Goal: Task Accomplishment & Management: Manage account settings

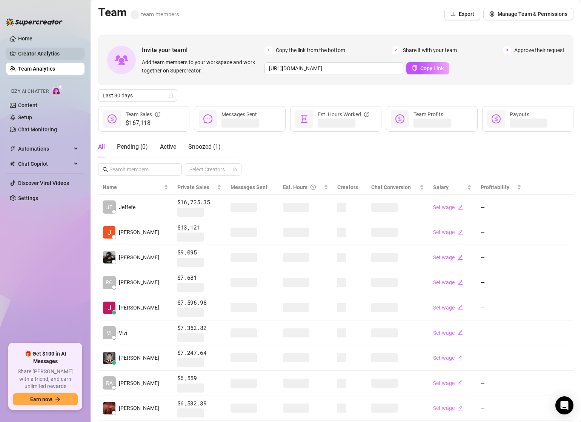
click at [36, 51] on link "Creator Analytics" at bounding box center [48, 54] width 60 height 12
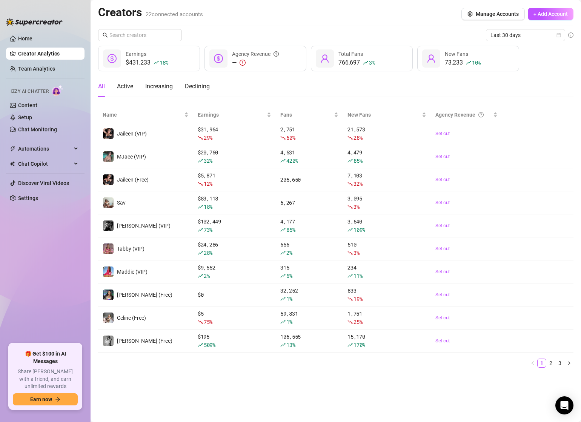
click at [559, 356] on div "Name Earnings Fans New Fans Agency Revenue Jaileen (VIP) $ 31,964 29 % 2,751 60…" at bounding box center [335, 237] width 475 height 260
click at [561, 361] on link "3" at bounding box center [559, 363] width 8 height 8
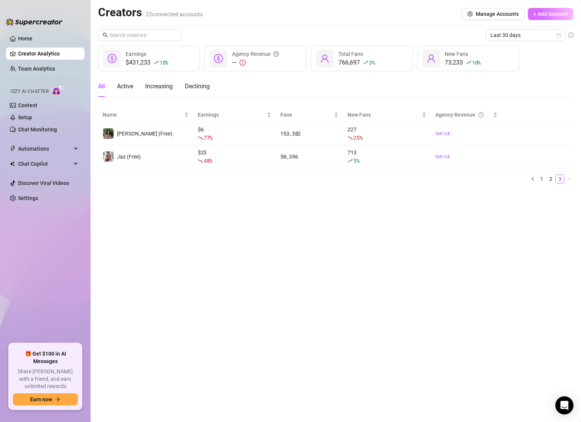
click at [541, 19] on button "+ Add Account" at bounding box center [550, 14] width 46 height 12
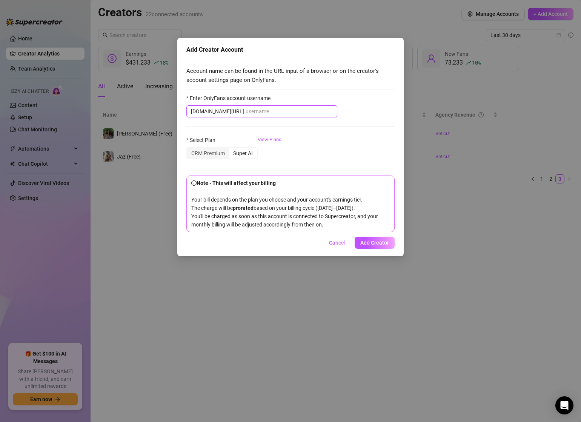
paste input "mjaeejadee"
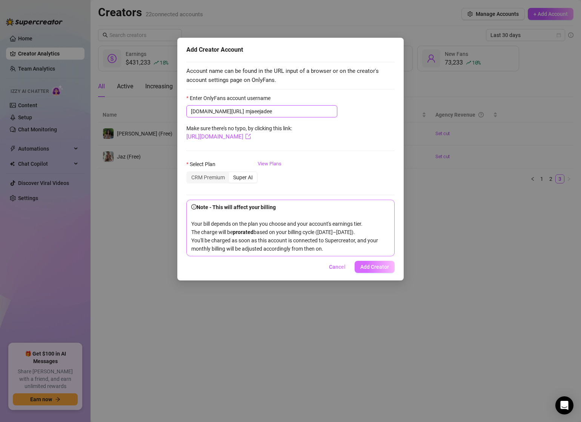
type input "mjaeejadee"
click at [373, 265] on span "Add Creator" at bounding box center [374, 267] width 29 height 6
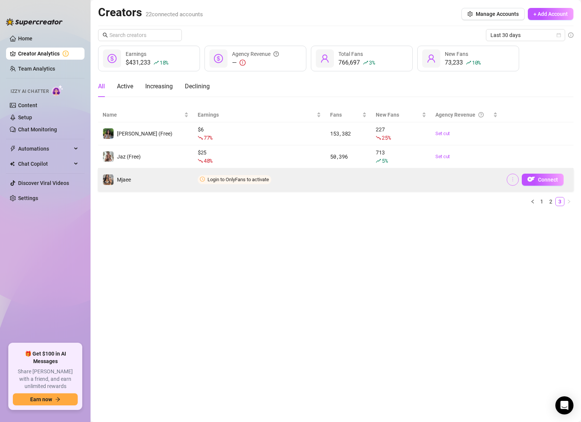
click at [512, 178] on icon "more" at bounding box center [512, 178] width 5 height 5
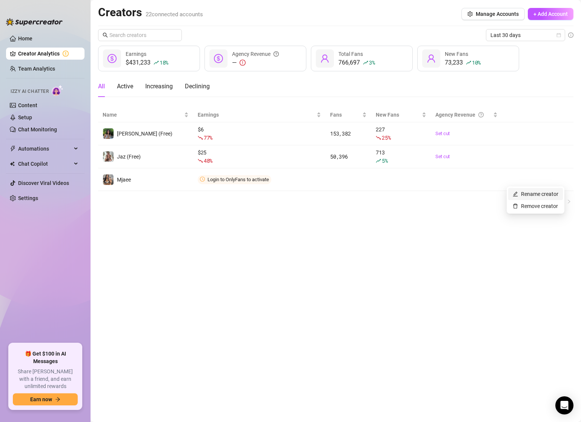
click at [530, 195] on link "Rename creator" at bounding box center [535, 194] width 46 height 6
click at [518, 157] on input "text" at bounding box center [539, 157] width 76 height 12
type input "Mjaee (FREE)"
click at [515, 176] on span "Save" at bounding box center [512, 176] width 12 height 6
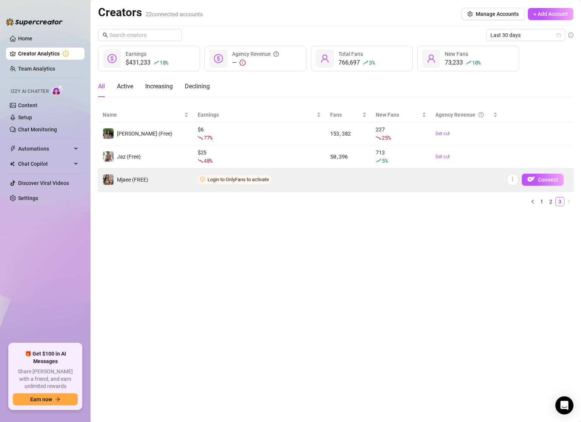
click at [506, 184] on div "Connect" at bounding box center [537, 179] width 62 height 12
click at [512, 179] on icon "more" at bounding box center [512, 178] width 5 height 5
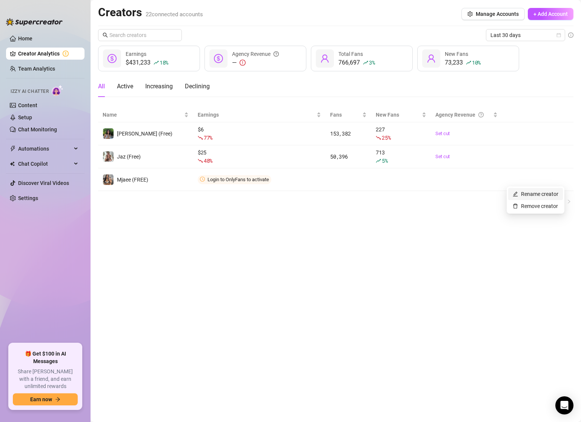
click at [524, 194] on link "Rename creator" at bounding box center [535, 194] width 46 height 6
click at [523, 158] on input "text" at bounding box center [539, 157] width 76 height 12
type input "Mjaee (Free)"
click at [516, 171] on button "Save" at bounding box center [512, 176] width 23 height 12
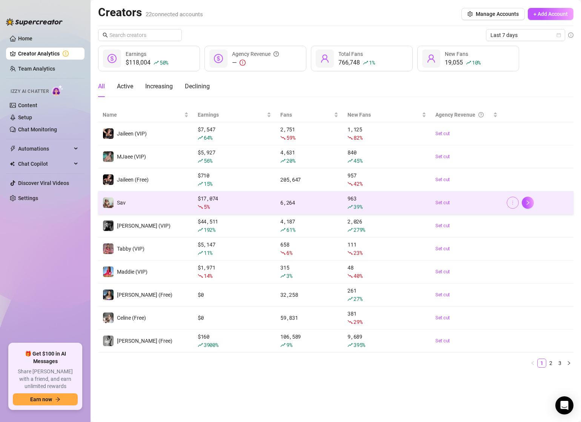
click at [513, 204] on icon "more" at bounding box center [512, 202] width 5 height 5
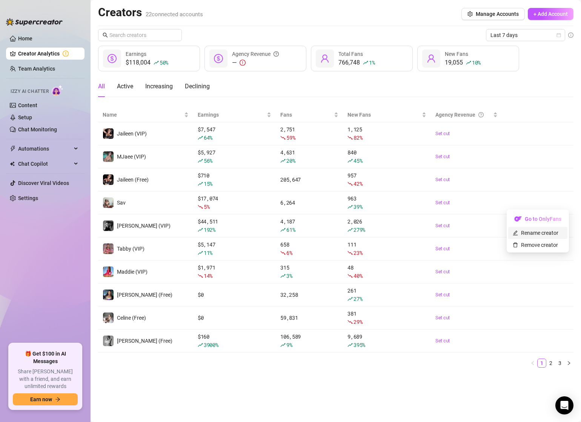
click at [546, 231] on link "Rename creator" at bounding box center [535, 233] width 46 height 6
click at [523, 196] on input "text" at bounding box center [539, 196] width 76 height 12
type input "Savannah (VIP)"
click at [510, 214] on span "Save" at bounding box center [512, 215] width 12 height 6
